Goal: Task Accomplishment & Management: Complete application form

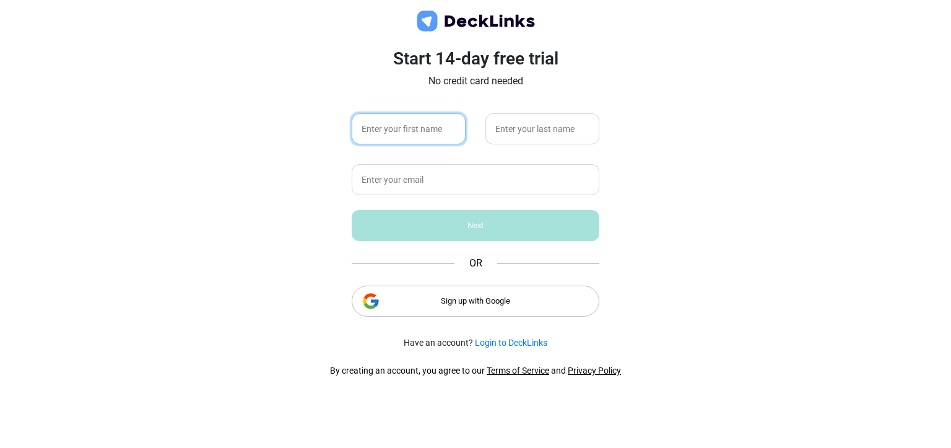
click at [419, 124] on input "text" at bounding box center [409, 128] width 114 height 31
type input "[PERSON_NAME]"
click at [535, 129] on input "text" at bounding box center [543, 128] width 114 height 31
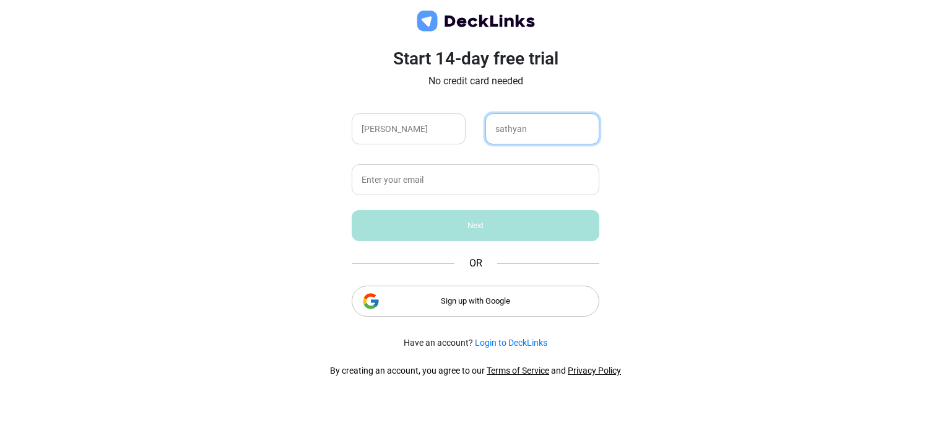
type input "sathyan"
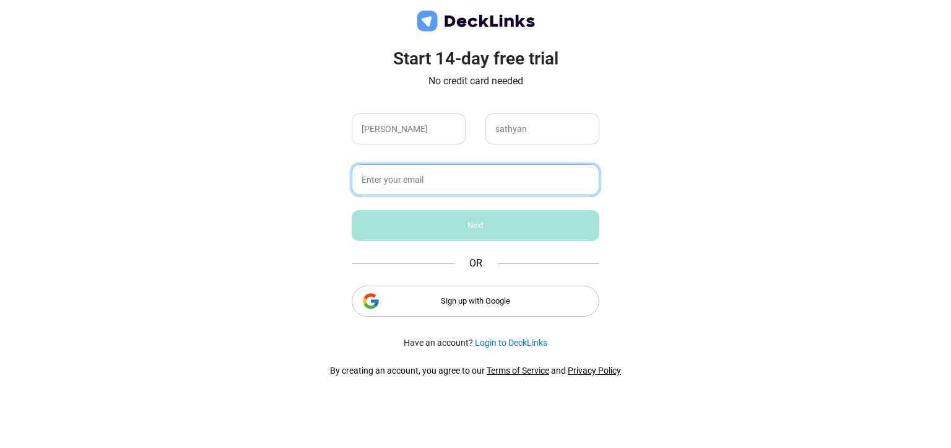
click at [411, 178] on input "text" at bounding box center [476, 179] width 248 height 31
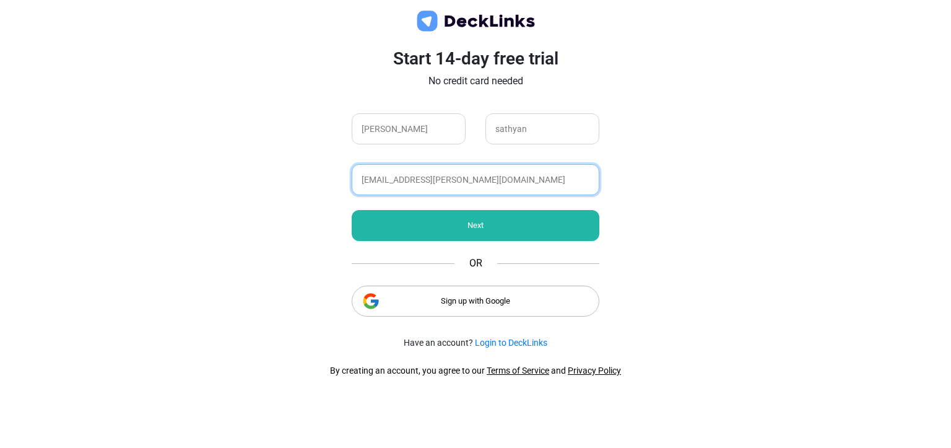
type input "[EMAIL_ADDRESS][PERSON_NAME][DOMAIN_NAME]"
click at [474, 229] on div "Next" at bounding box center [476, 225] width 248 height 31
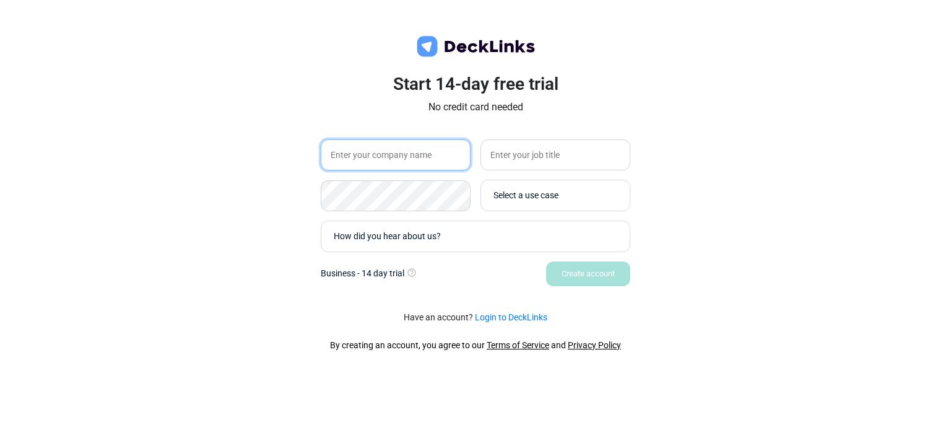
click at [426, 160] on input "text" at bounding box center [396, 154] width 150 height 31
type input "[GEOGRAPHIC_DATA]"
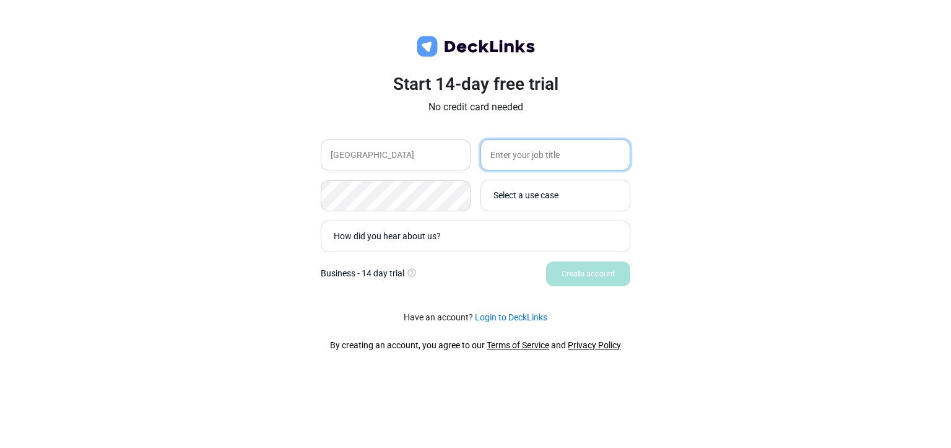
click at [570, 155] on input "text" at bounding box center [556, 154] width 150 height 31
type input "director"
click at [546, 192] on div "Select a use case" at bounding box center [559, 195] width 130 height 13
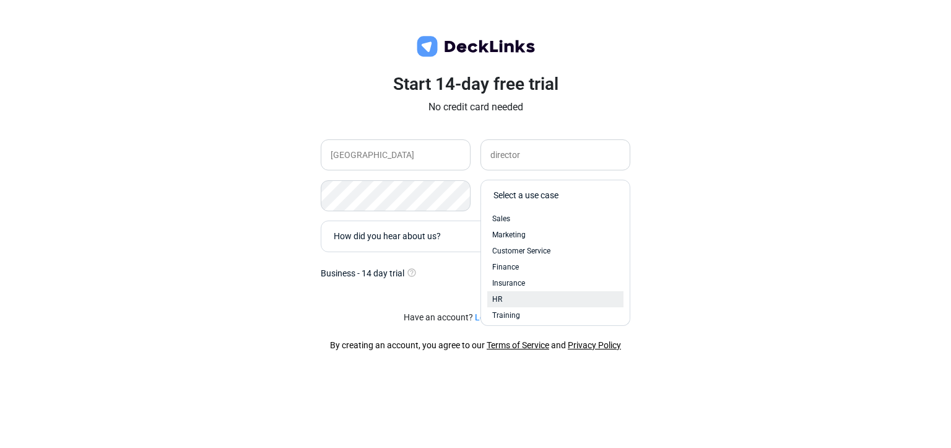
scroll to position [53, 0]
click at [523, 307] on div "Other" at bounding box center [555, 310] width 126 height 11
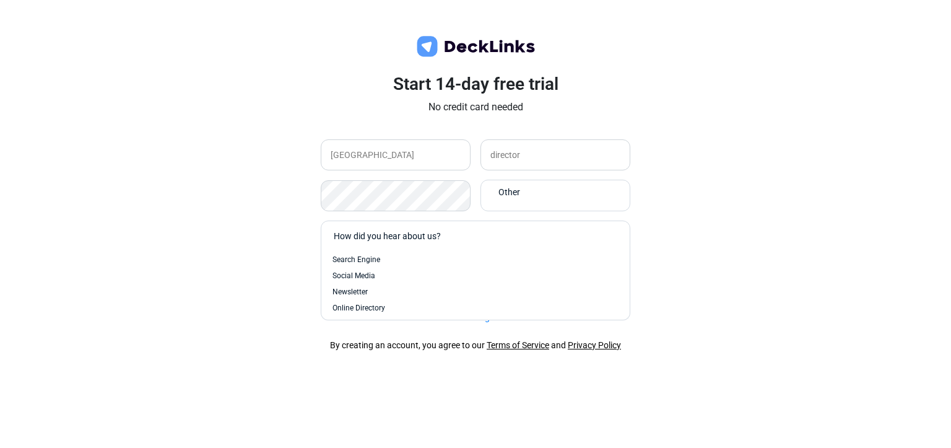
click at [439, 237] on div "How did you hear about us?" at bounding box center [479, 236] width 290 height 13
click at [397, 260] on div "Search Engine" at bounding box center [476, 259] width 286 height 11
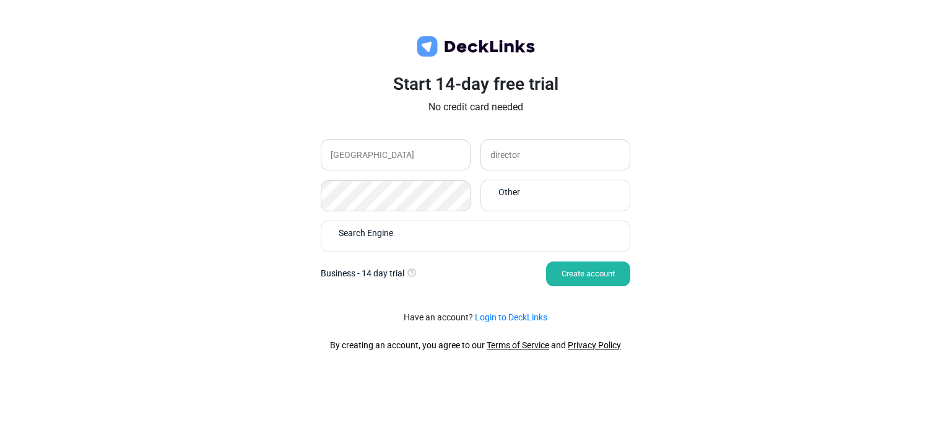
click at [591, 274] on div "Create account" at bounding box center [588, 273] width 84 height 25
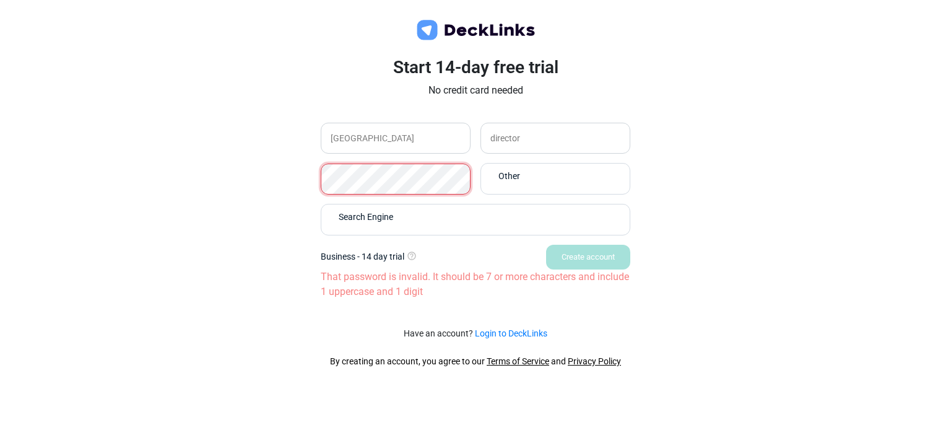
click at [292, 182] on div "Start 14-day free trial No credit card needed vettam eye hospital director Othe…" at bounding box center [476, 187] width 372 height 260
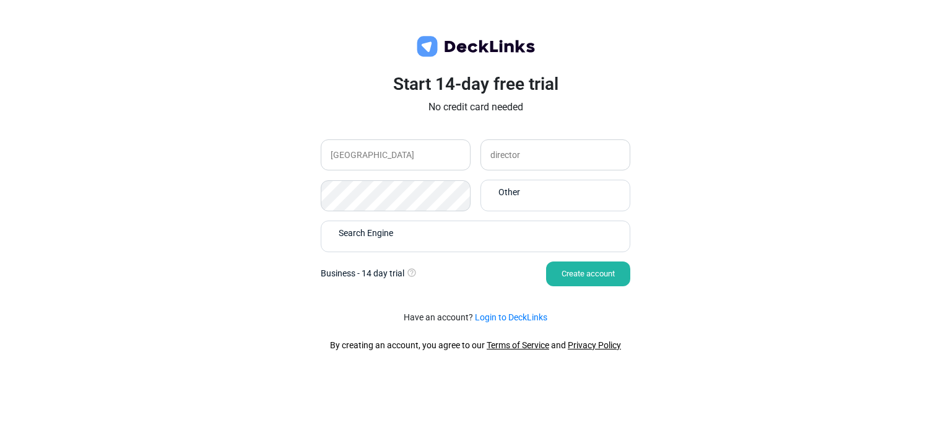
click at [787, 296] on div "Start 14-day free trial No credit card needed vettam eye hospital director Othe…" at bounding box center [475, 224] width 951 height 448
click at [614, 279] on div "Create account" at bounding box center [588, 273] width 84 height 25
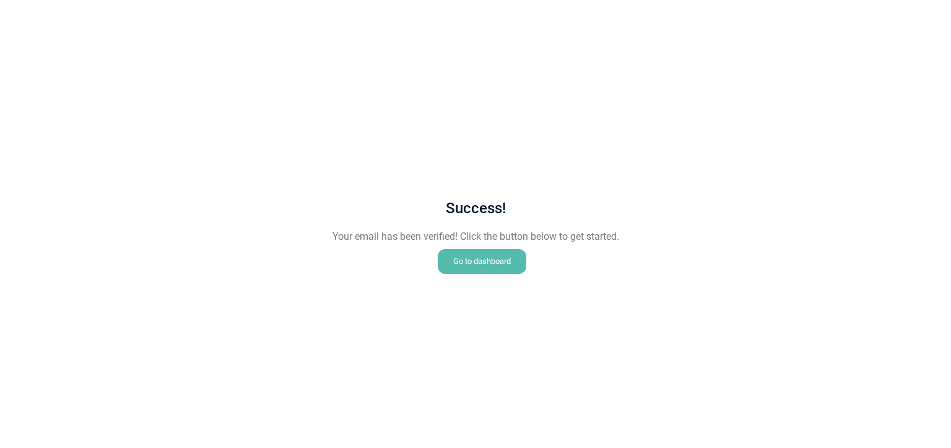
click at [486, 261] on div "Go to dashboard" at bounding box center [482, 261] width 89 height 25
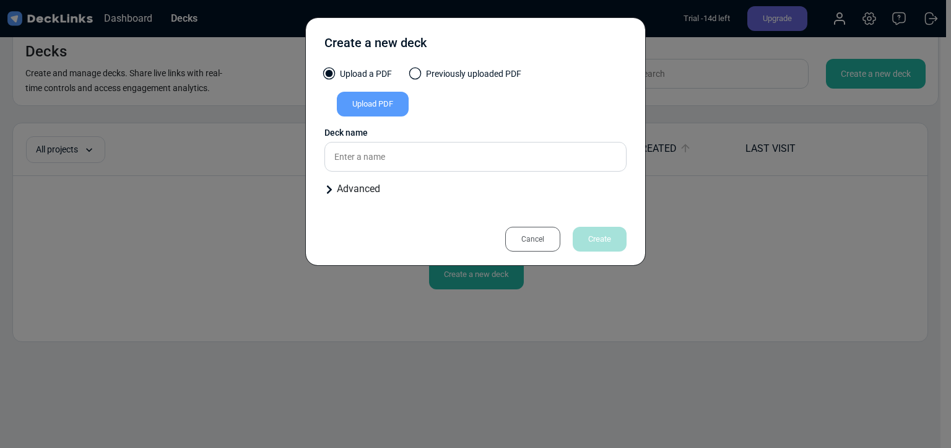
click at [369, 105] on div "Upload PDF" at bounding box center [373, 104] width 72 height 25
click at [0, 0] on input "Upload PDF" at bounding box center [0, 0] width 0 height 0
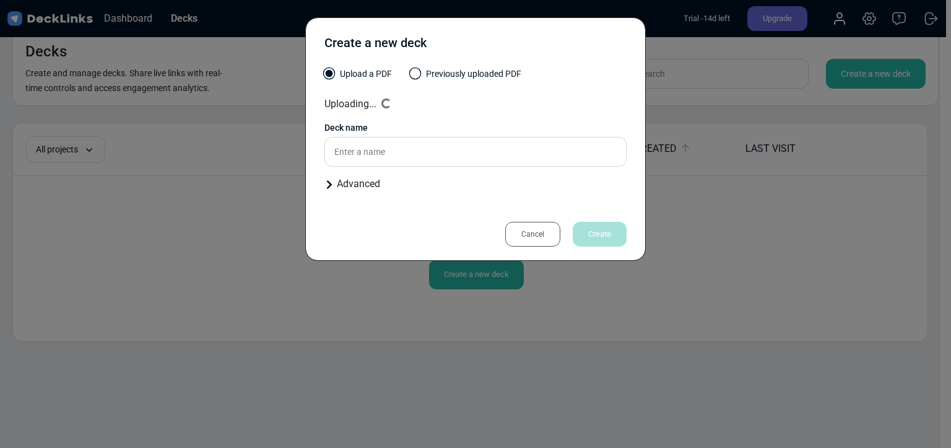
type input "PUBLICATIONS"
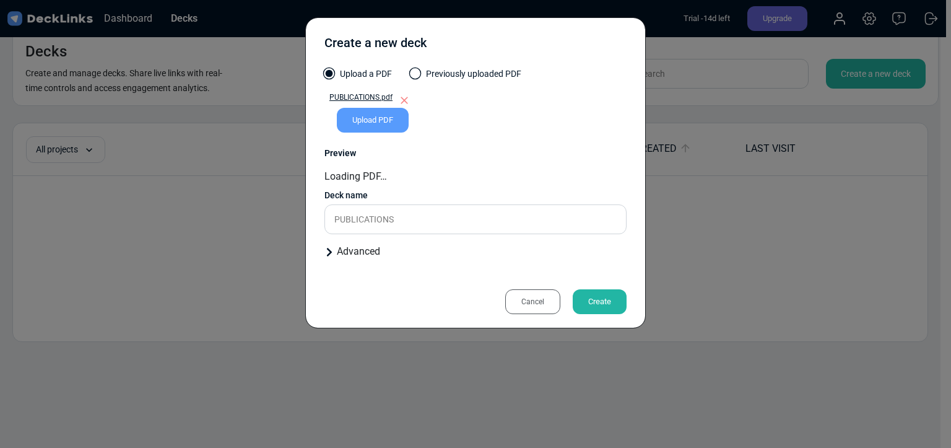
click at [600, 301] on div "Create" at bounding box center [600, 301] width 54 height 25
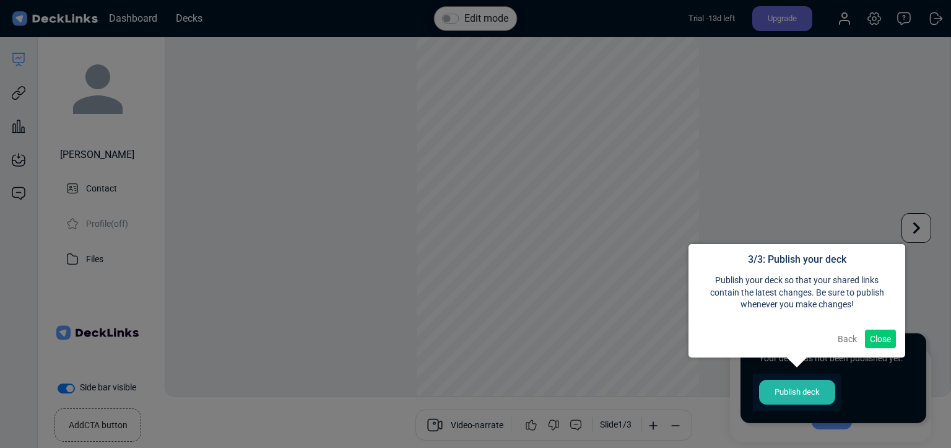
click at [877, 341] on button "Close" at bounding box center [880, 339] width 31 height 19
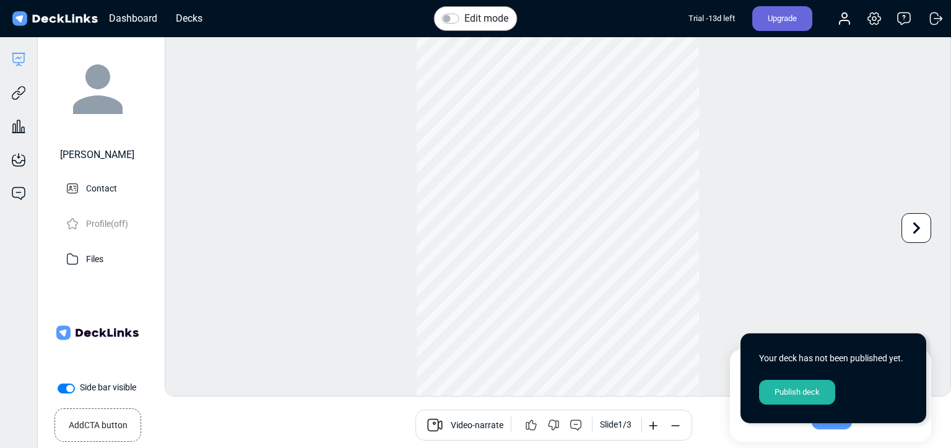
click at [797, 393] on div "Publish deck" at bounding box center [797, 392] width 76 height 25
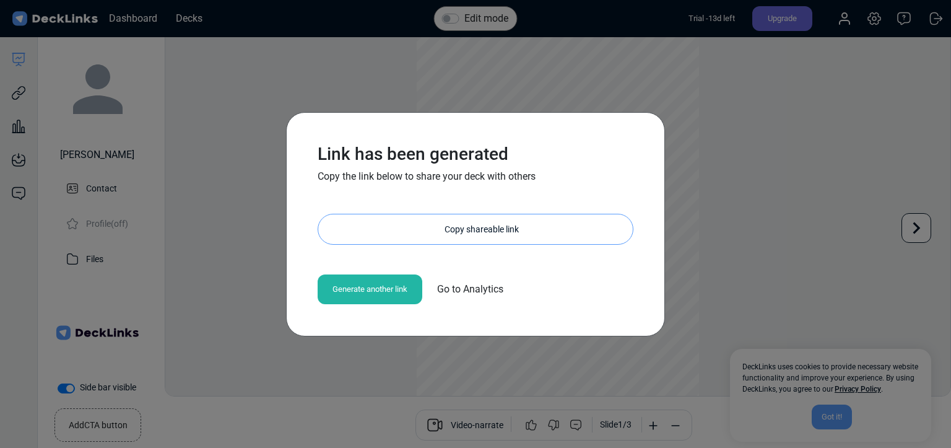
click at [489, 227] on div "Copy shareable link" at bounding box center [482, 229] width 302 height 30
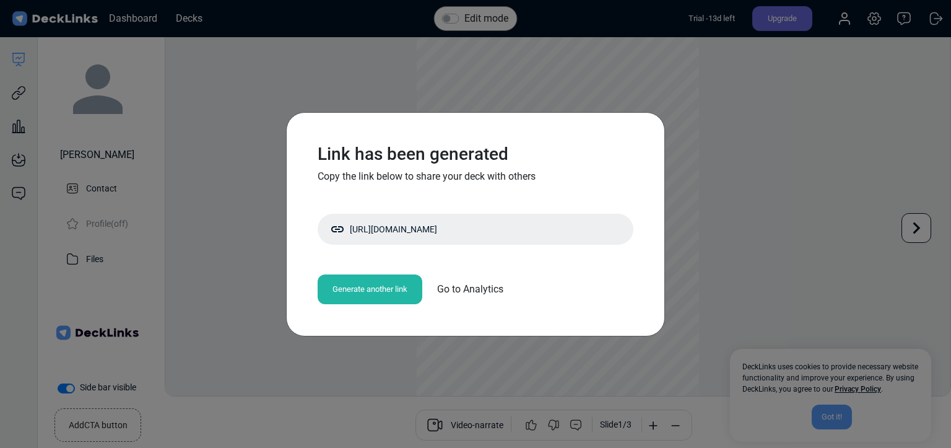
click at [388, 291] on div "Generate another link" at bounding box center [370, 289] width 105 height 30
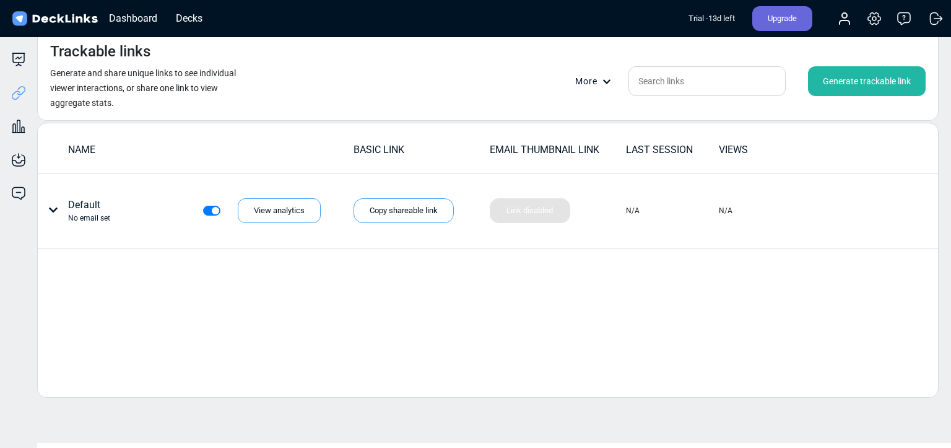
click at [863, 85] on div "Generate trackable link" at bounding box center [867, 81] width 118 height 30
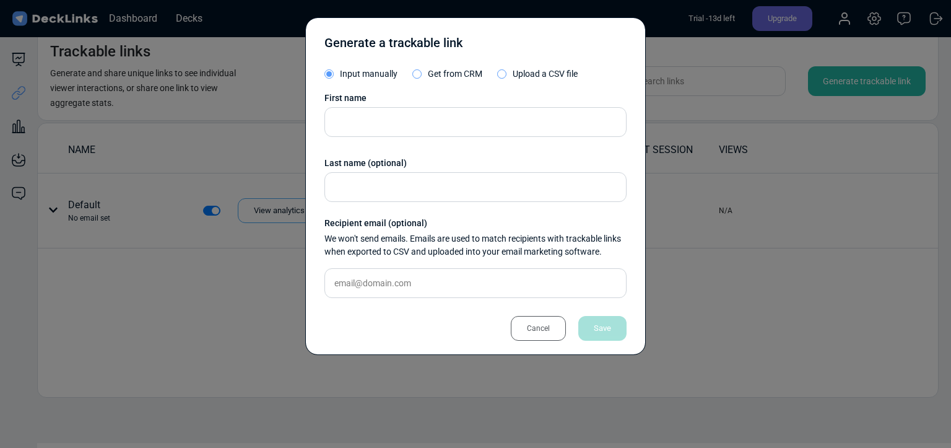
click at [525, 339] on div "Cancel" at bounding box center [538, 328] width 55 height 25
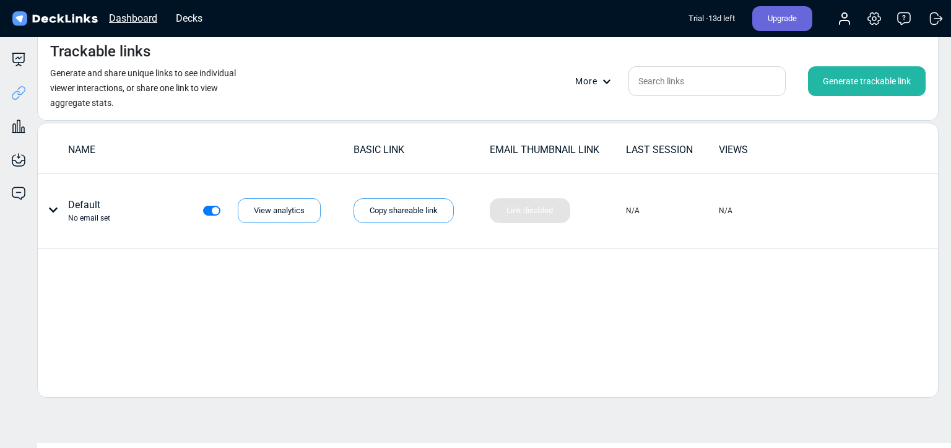
click at [145, 14] on div "Dashboard" at bounding box center [133, 18] width 61 height 15
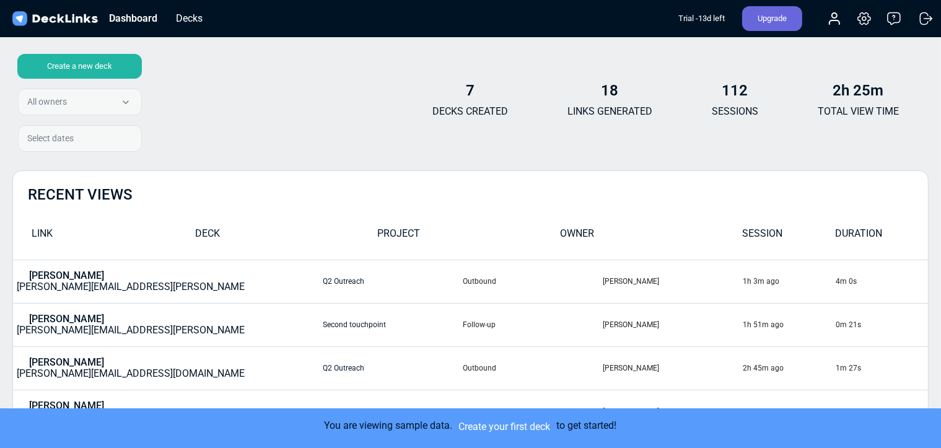
click at [87, 66] on div "Create a new deck" at bounding box center [79, 66] width 124 height 25
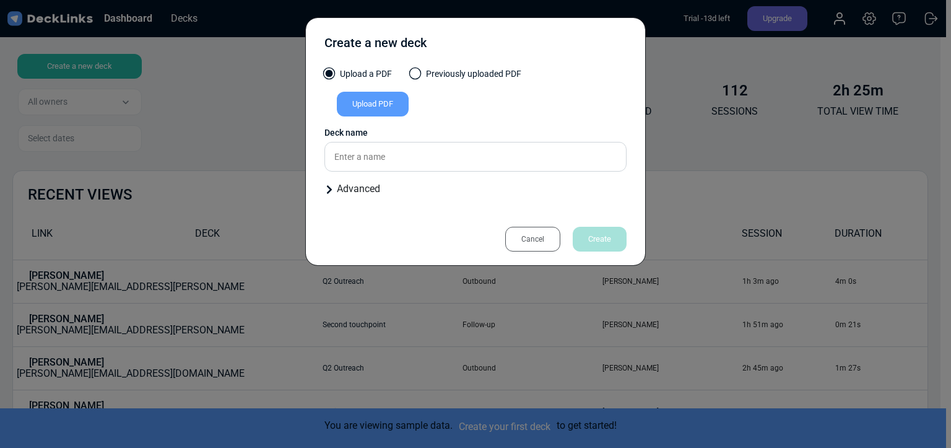
click at [367, 109] on div "Upload PDF" at bounding box center [373, 104] width 72 height 25
click at [0, 0] on input "Upload PDF" at bounding box center [0, 0] width 0 height 0
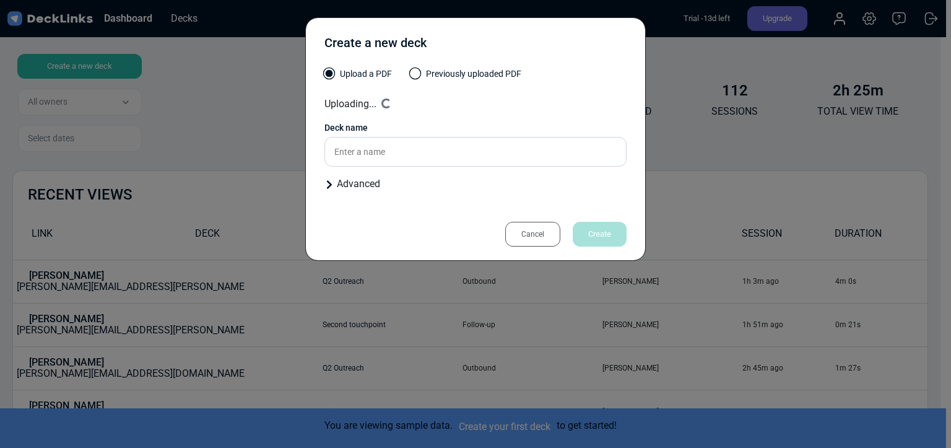
type input "PRESENTATIONS"
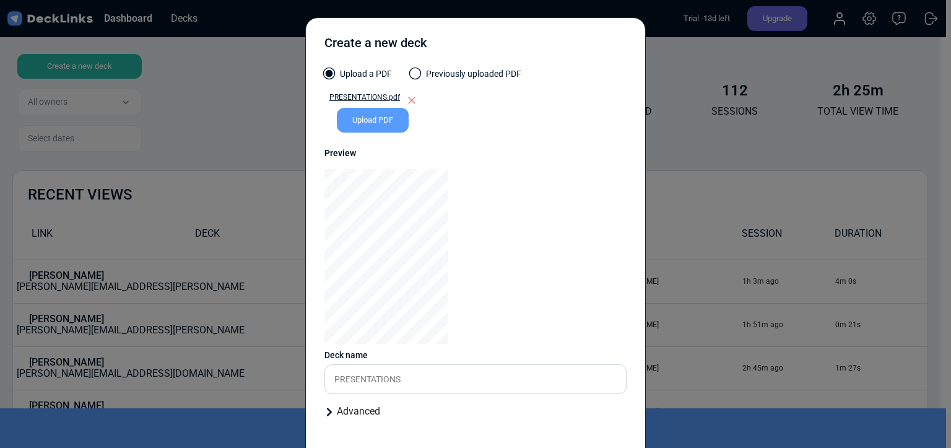
scroll to position [57, 0]
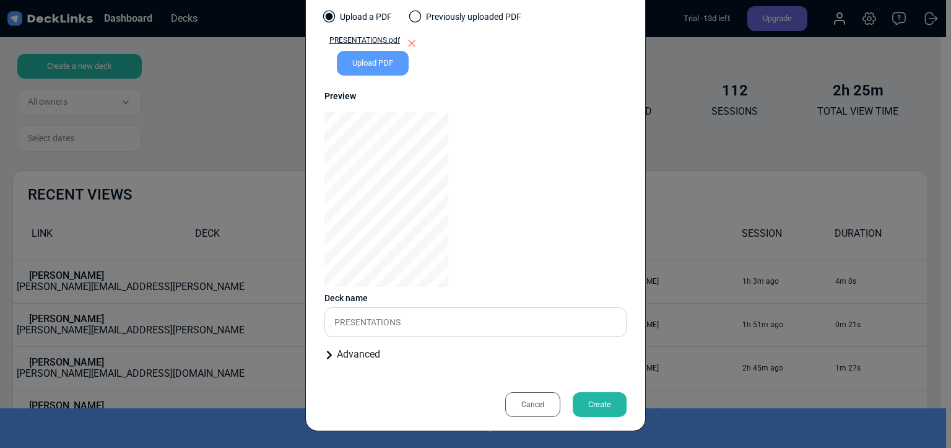
click at [592, 406] on div "Create" at bounding box center [600, 404] width 54 height 25
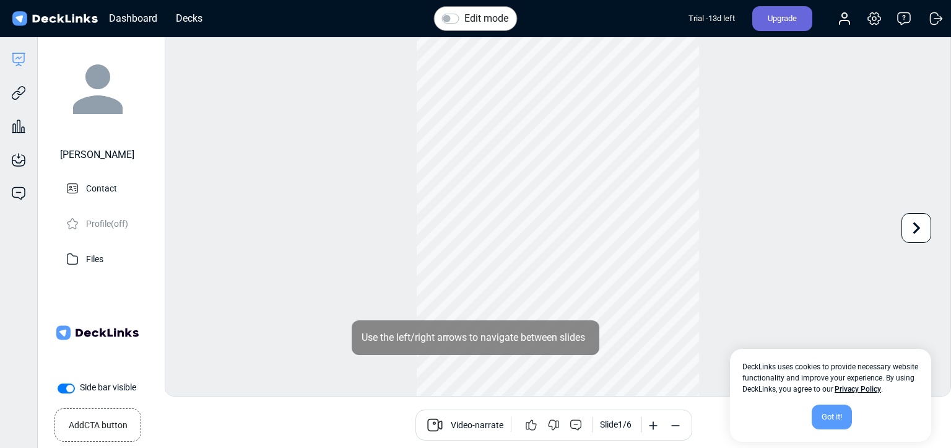
click at [839, 416] on div "Got it!" at bounding box center [832, 416] width 40 height 25
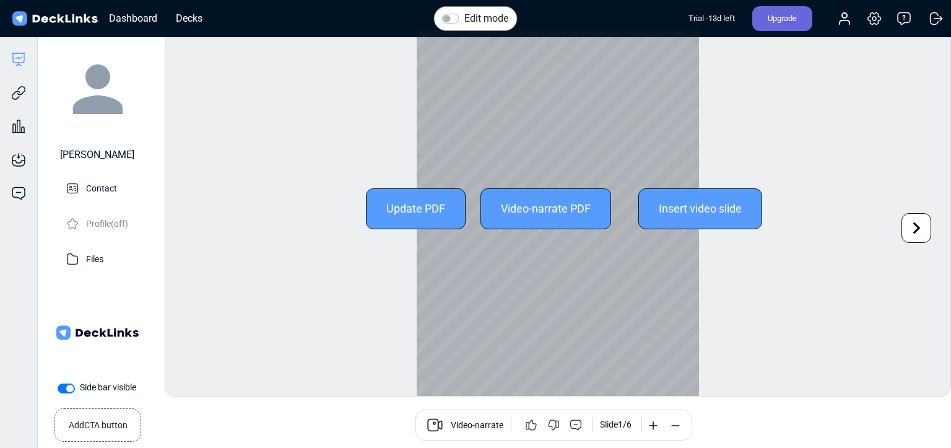
scroll to position [33, 0]
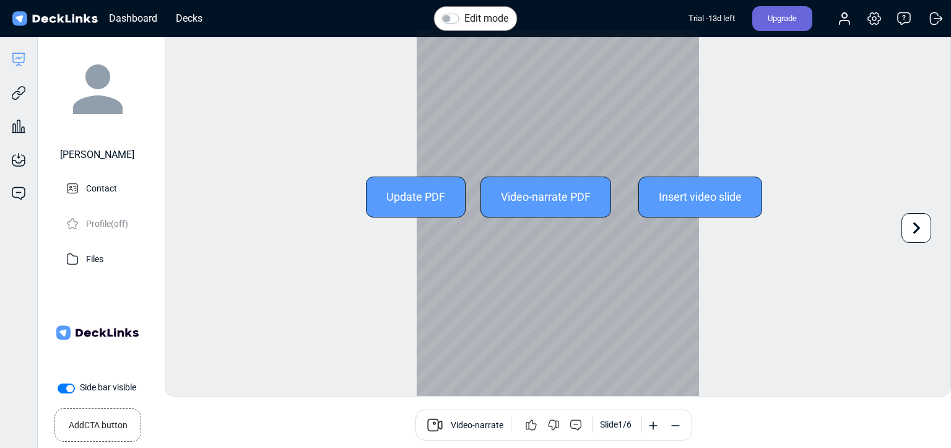
click at [915, 229] on icon at bounding box center [917, 228] width 24 height 24
click at [914, 229] on icon at bounding box center [917, 228] width 24 height 24
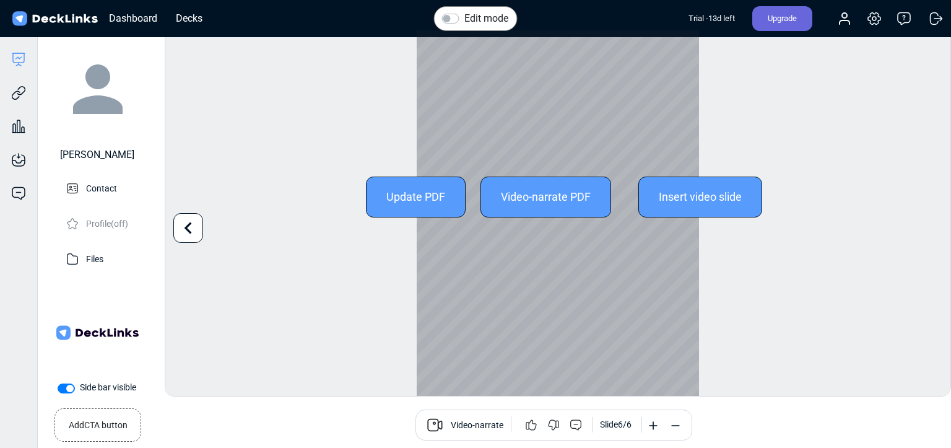
click at [414, 197] on div "Update PDF" at bounding box center [416, 197] width 100 height 41
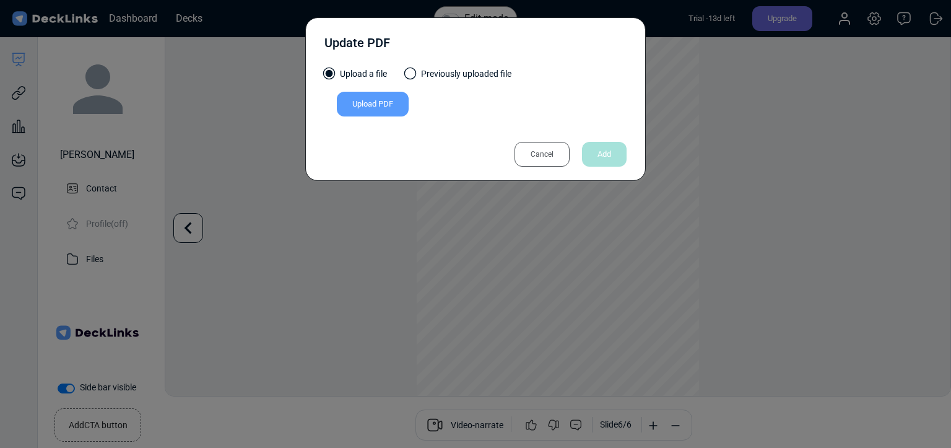
click at [556, 154] on div "Cancel" at bounding box center [542, 154] width 55 height 25
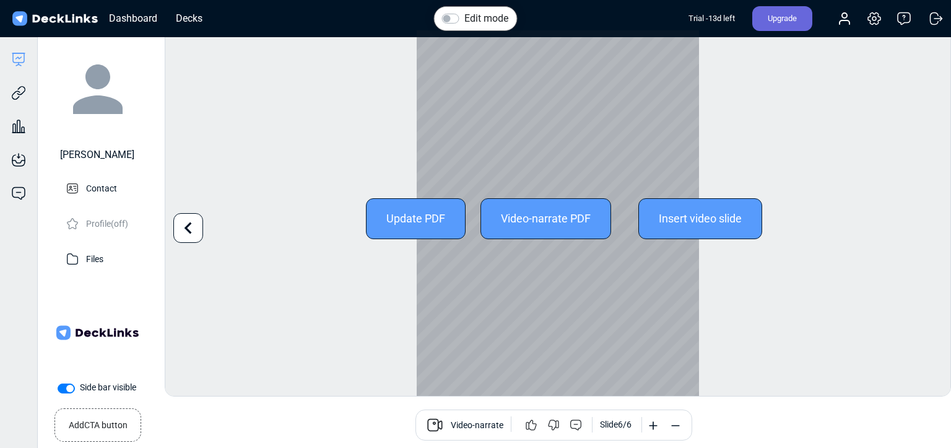
scroll to position [0, 0]
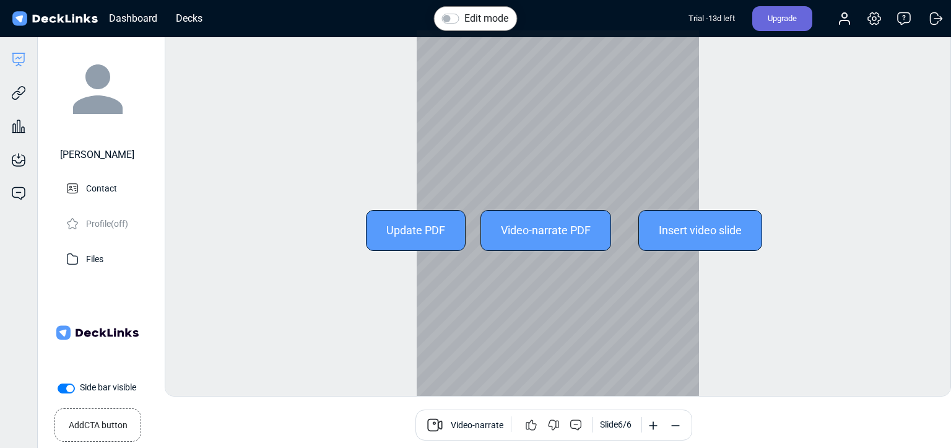
drag, startPoint x: 526, startPoint y: 164, endPoint x: 588, endPoint y: 308, distance: 157.6
click at [588, 308] on div at bounding box center [558, 229] width 282 height 399
click at [411, 222] on div "Update PDF" at bounding box center [416, 230] width 100 height 41
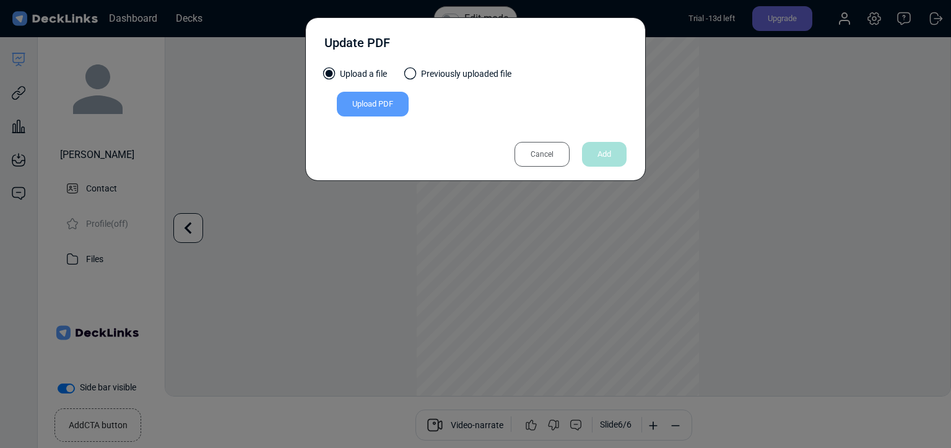
click at [538, 158] on div "Cancel" at bounding box center [542, 154] width 55 height 25
